Goal: Task Accomplishment & Management: Use online tool/utility

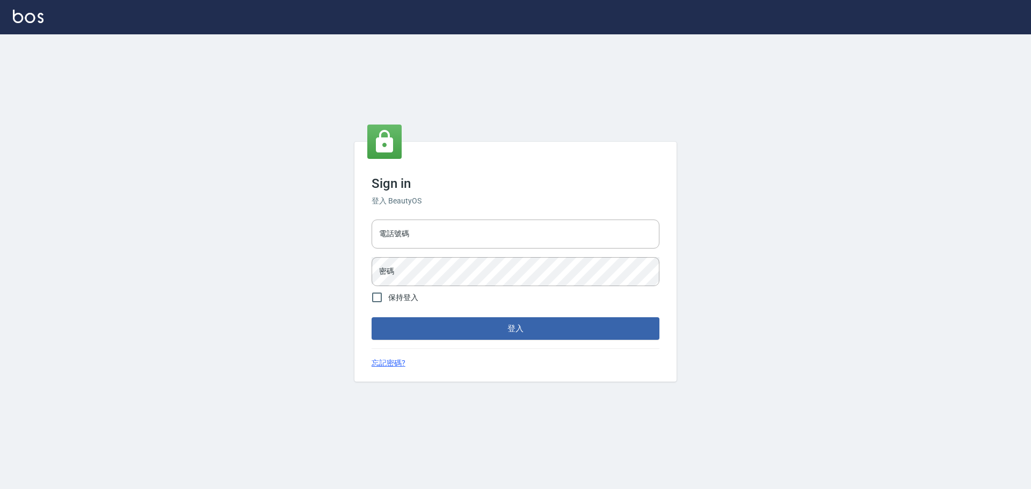
type input "0975350191"
click at [562, 340] on div "Sign in 登入 BeautyOS 電話號碼 [PHONE_NUMBER] 電話號碼 密碼 密碼 保持登入 登入 忘記密碼?" at bounding box center [515, 262] width 322 height 240
click at [561, 334] on button "登入" at bounding box center [515, 328] width 288 height 23
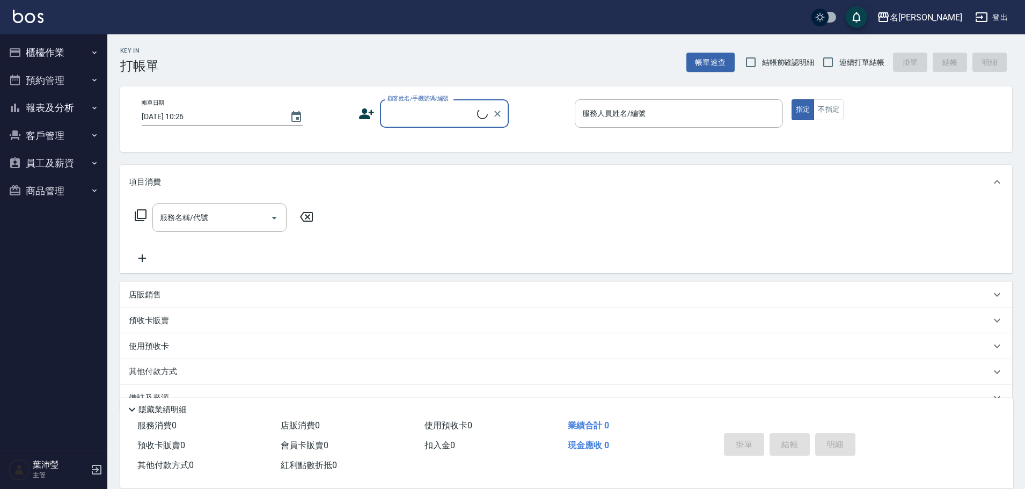
click at [83, 46] on button "櫃檯作業" at bounding box center [53, 53] width 99 height 28
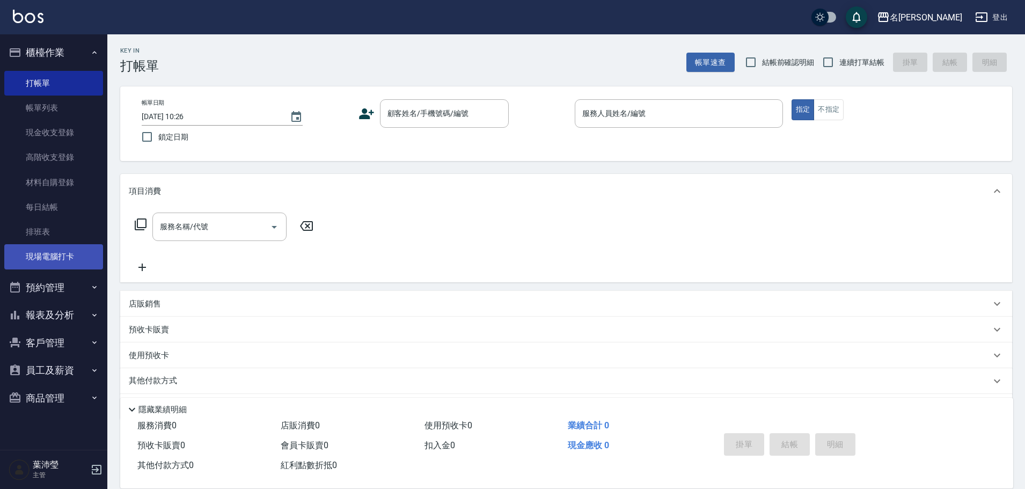
click at [52, 251] on link "現場電腦打卡" at bounding box center [53, 256] width 99 height 25
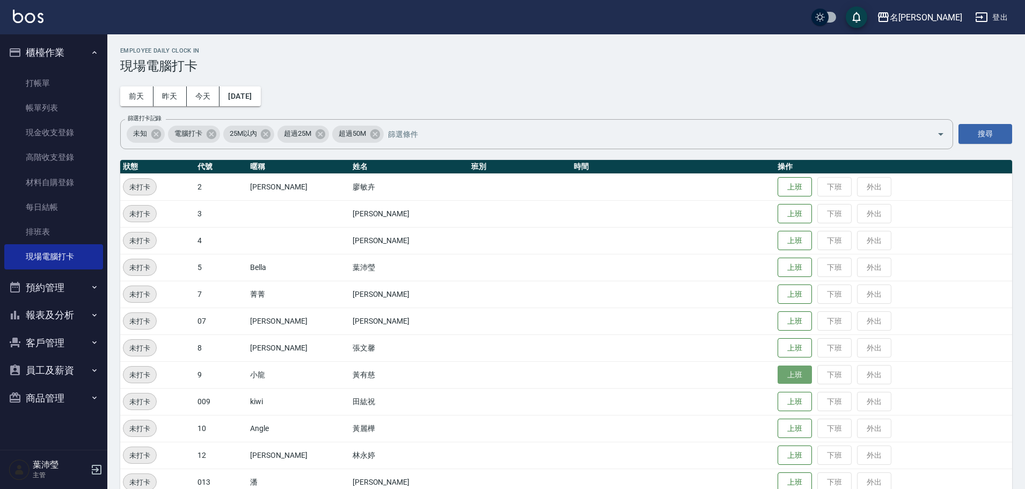
click at [787, 373] on button "上班" at bounding box center [795, 375] width 34 height 19
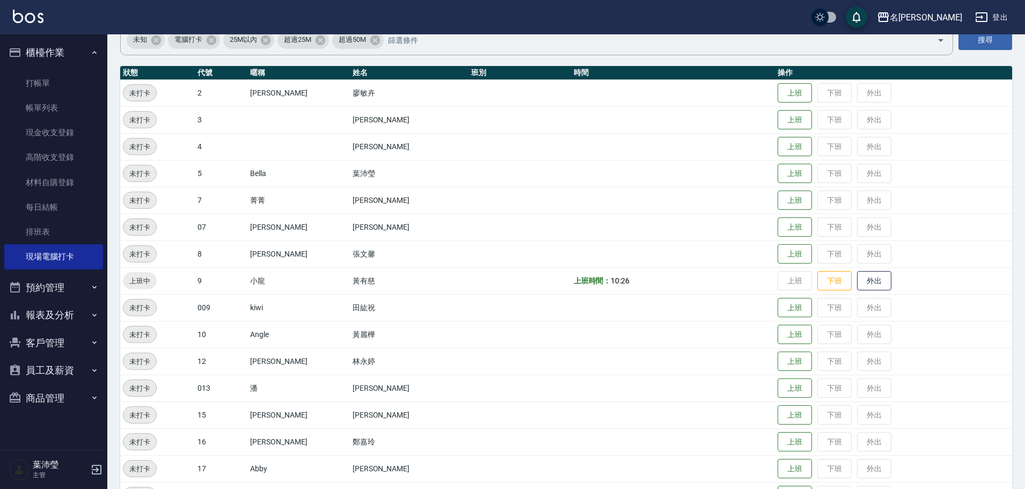
scroll to position [107, 0]
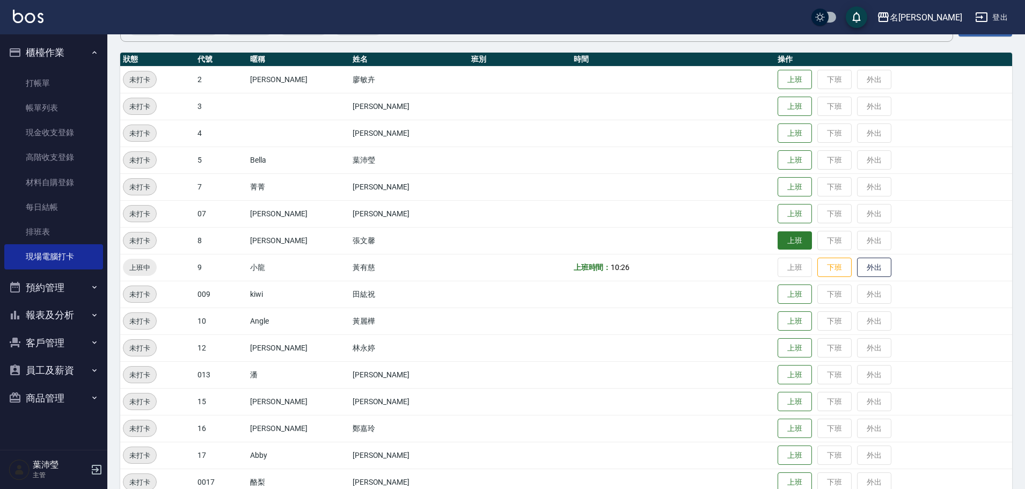
click at [778, 236] on button "上班" at bounding box center [795, 240] width 34 height 19
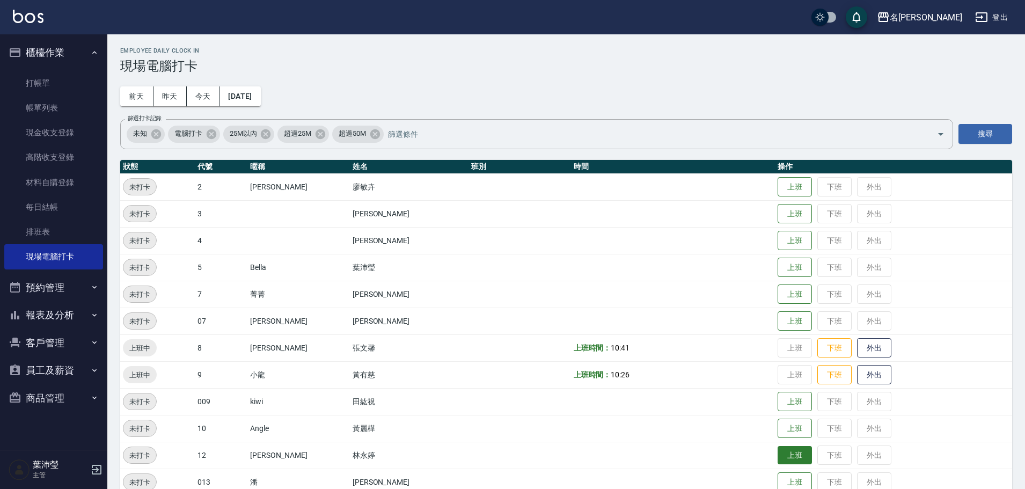
click at [785, 463] on button "上班" at bounding box center [795, 455] width 34 height 19
